Goal: Information Seeking & Learning: Learn about a topic

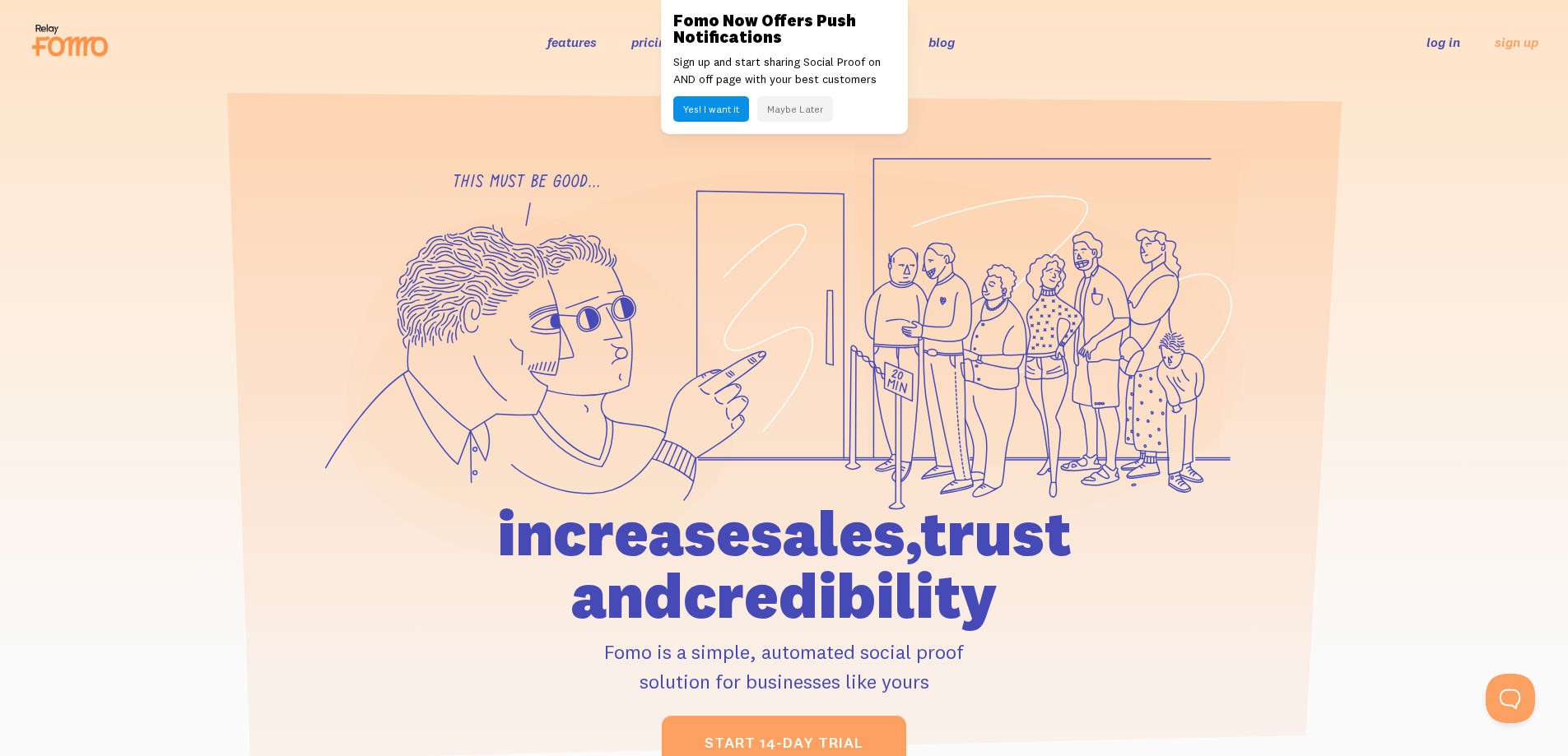
click at [813, 103] on button "Maybe Later" at bounding box center [794, 109] width 75 height 25
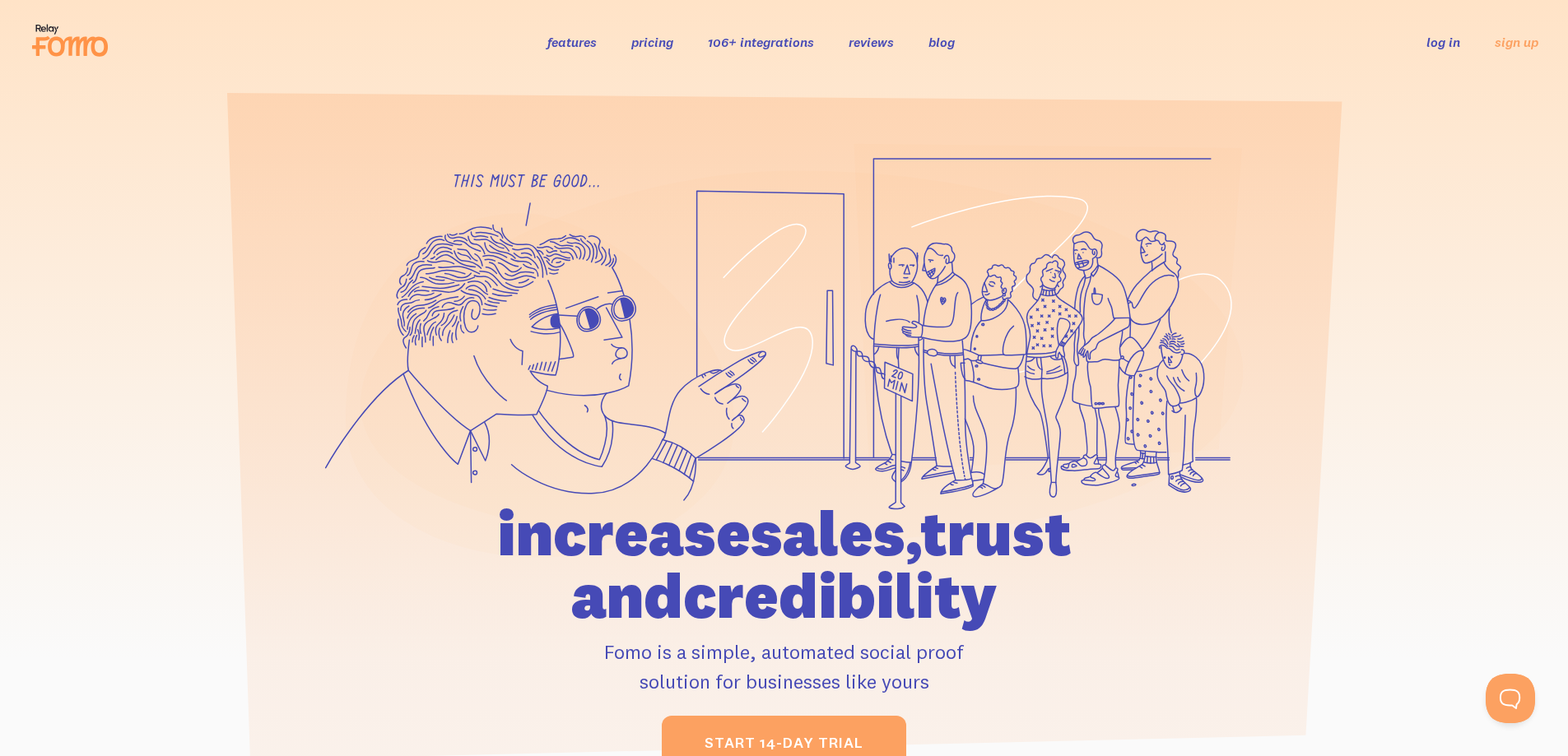
click at [660, 45] on link "pricing" at bounding box center [652, 42] width 42 height 16
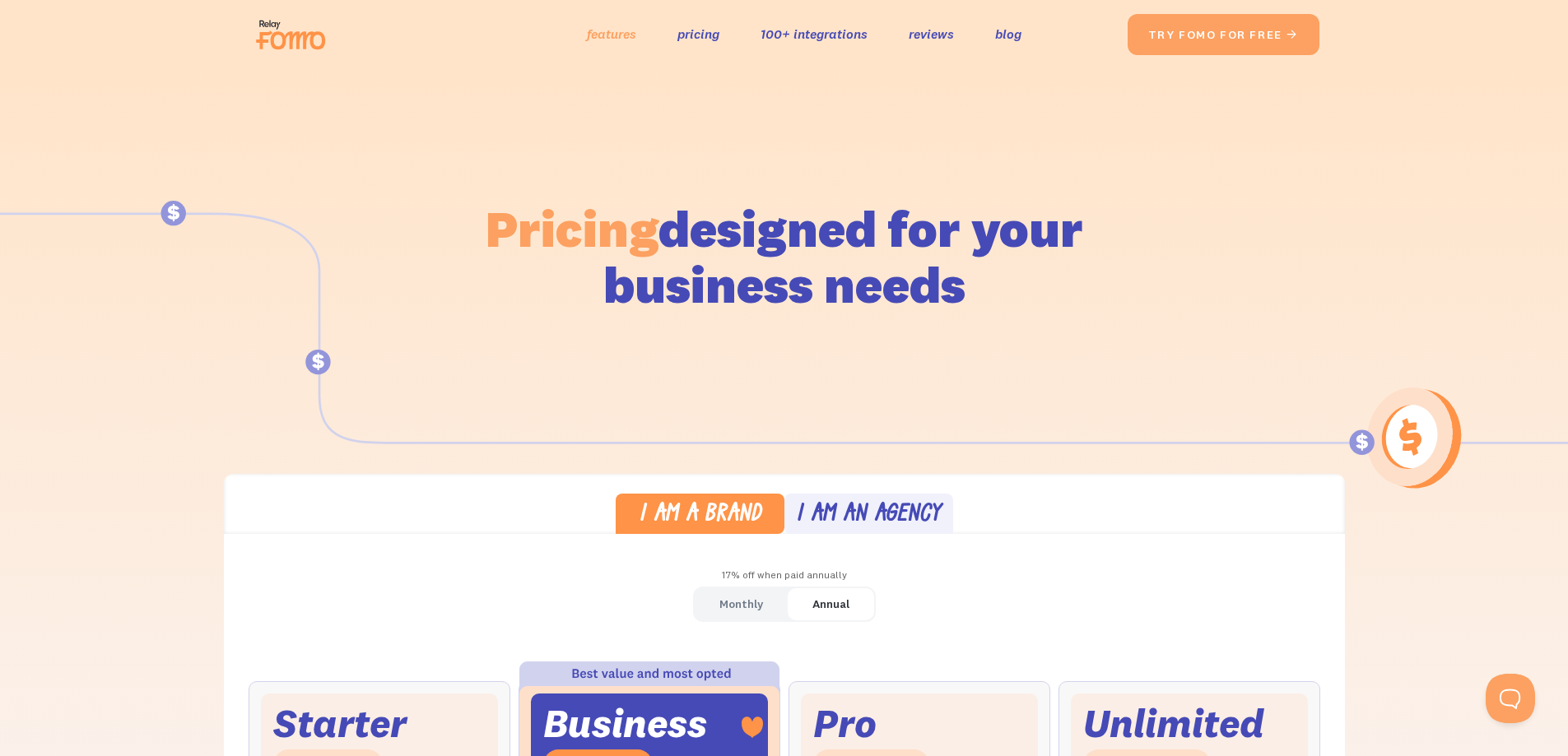
click at [603, 36] on link "features" at bounding box center [611, 34] width 49 height 24
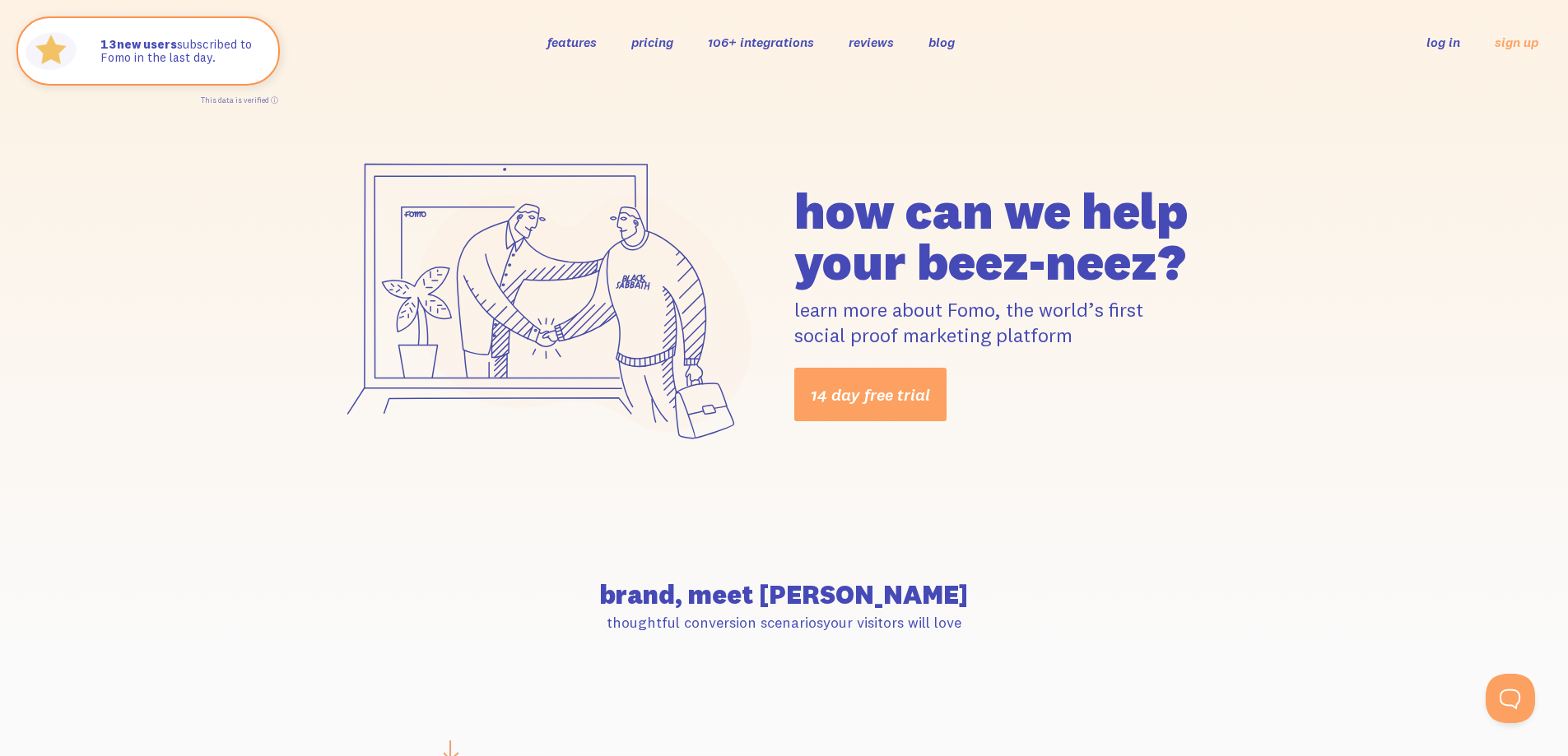
click at [787, 43] on link "106+ integrations" at bounding box center [760, 42] width 106 height 16
